Goal: Information Seeking & Learning: Learn about a topic

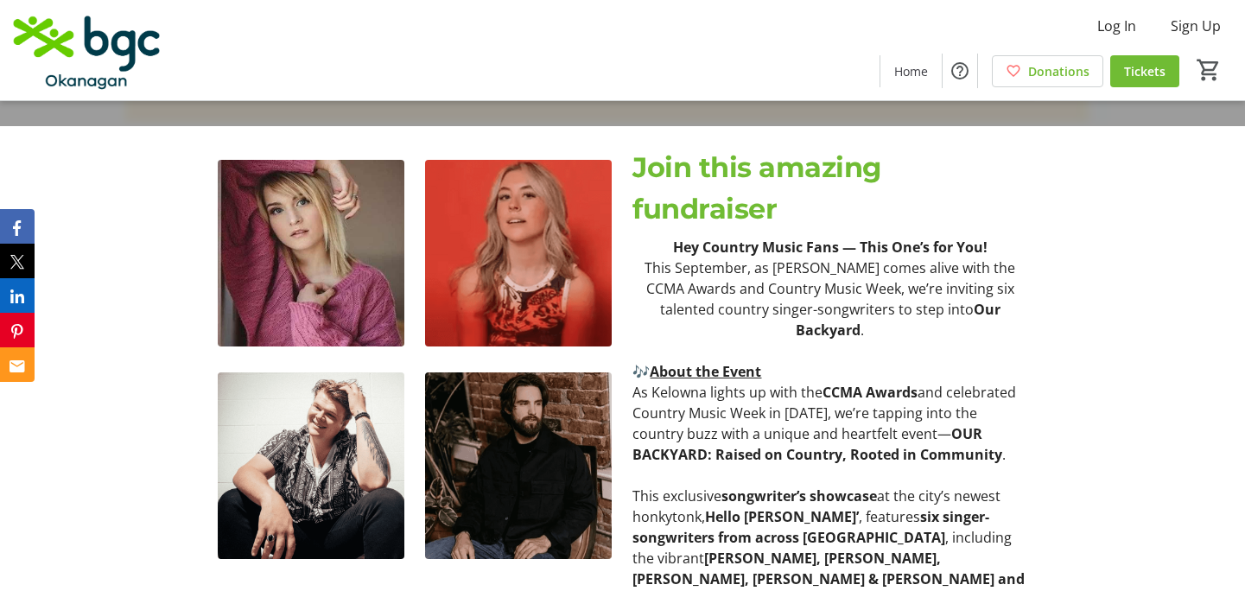
scroll to position [629, 0]
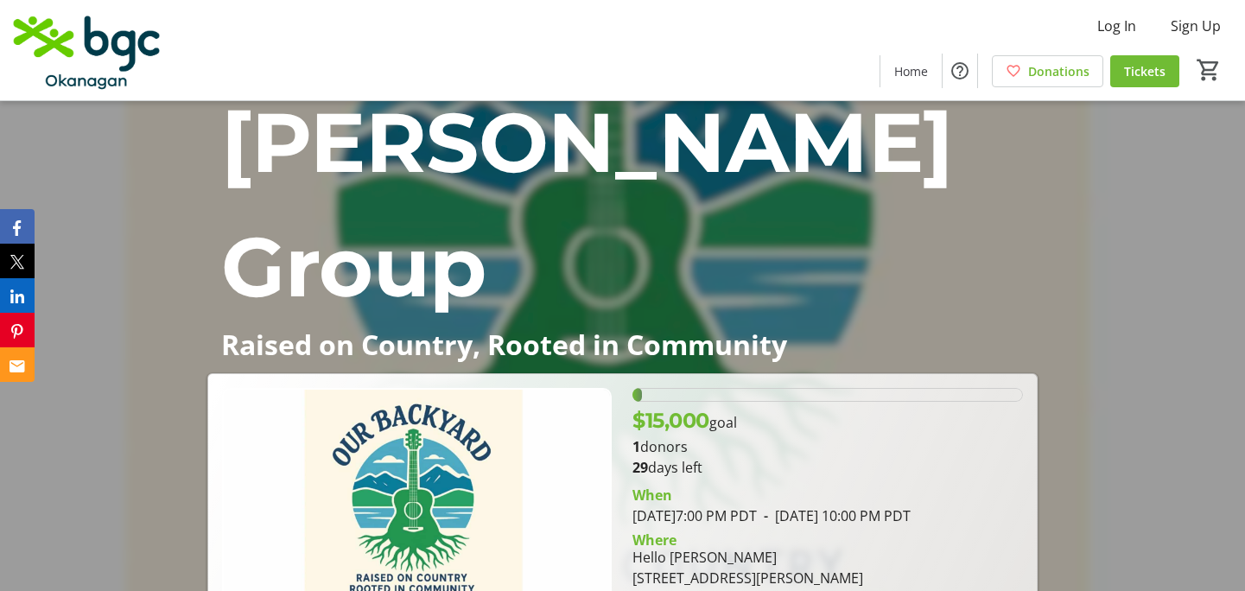
scroll to position [267, 0]
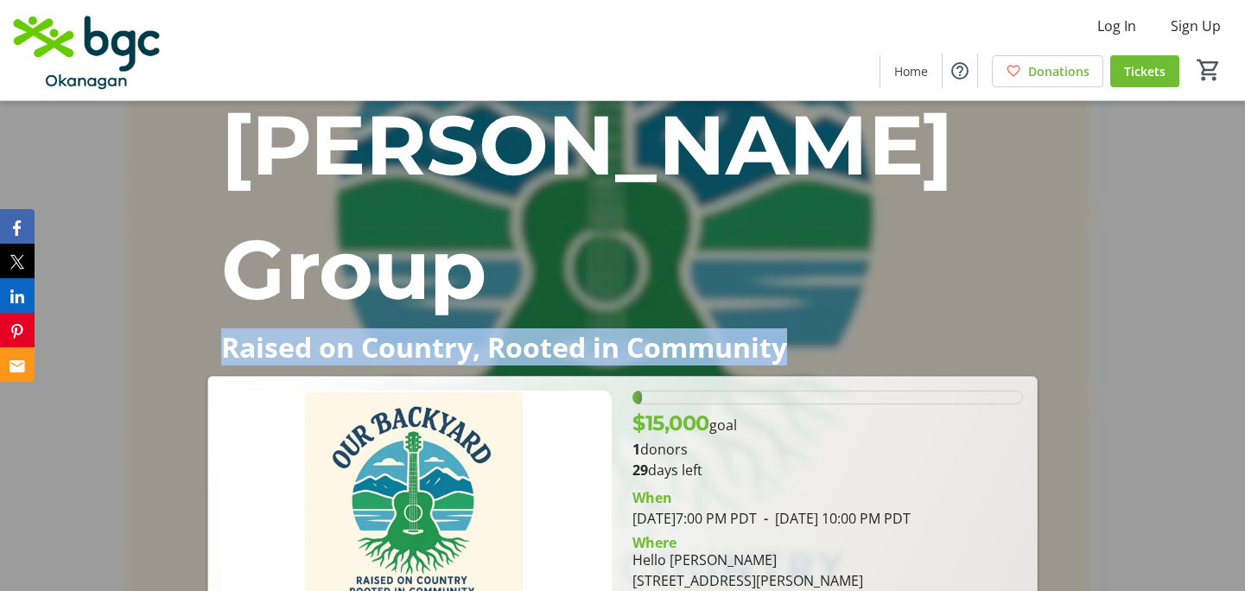
drag, startPoint x: 224, startPoint y: 341, endPoint x: 791, endPoint y: 342, distance: 566.8
click at [791, 342] on p "Raised on Country, Rooted in Community" at bounding box center [622, 347] width 803 height 30
copy p "Raised on Country, Rooted in Community"
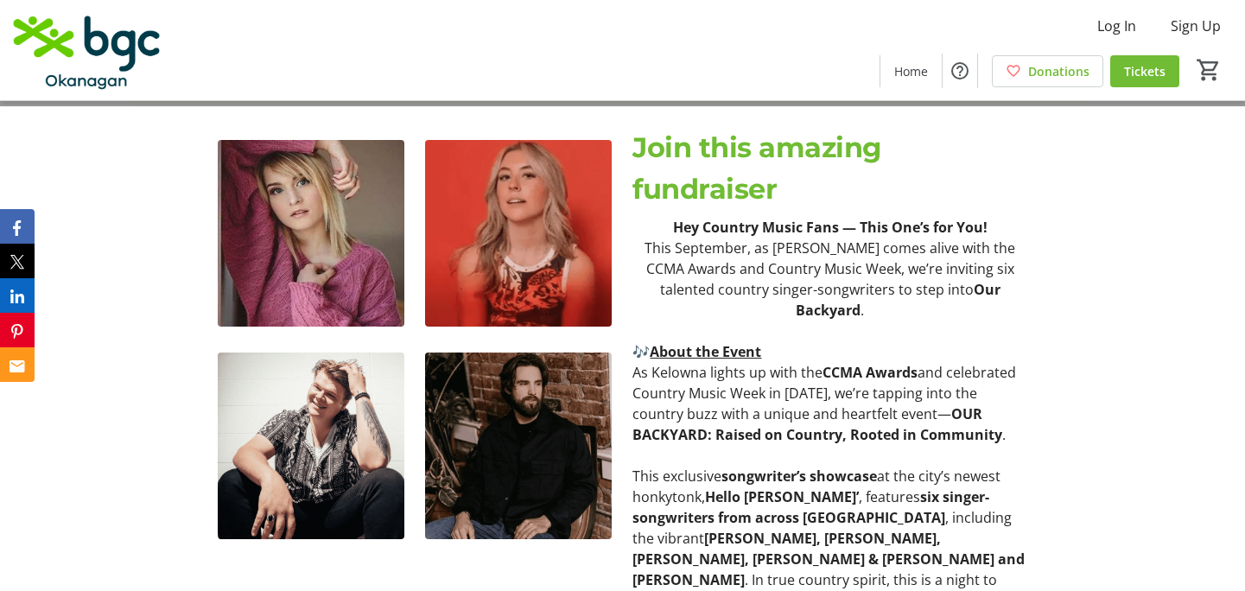
scroll to position [855, 0]
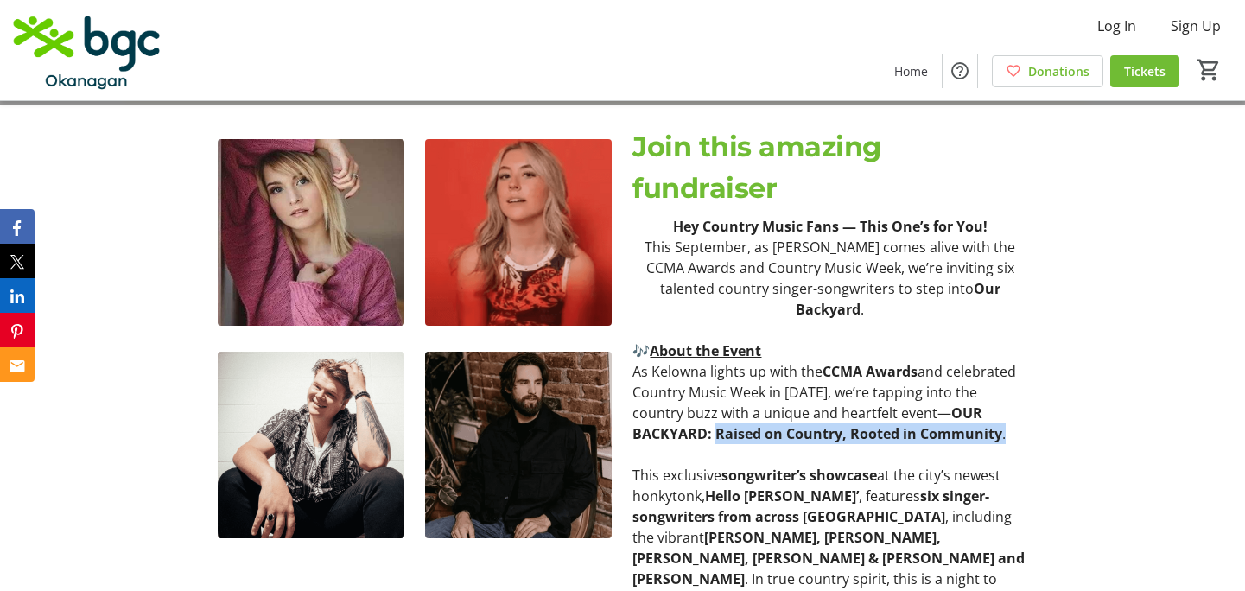
drag, startPoint x: 715, startPoint y: 422, endPoint x: 1034, endPoint y: 417, distance: 319.7
copy p "Raised on Country, Rooted in Community ."
